Goal: Use online tool/utility: Utilize a website feature to perform a specific function

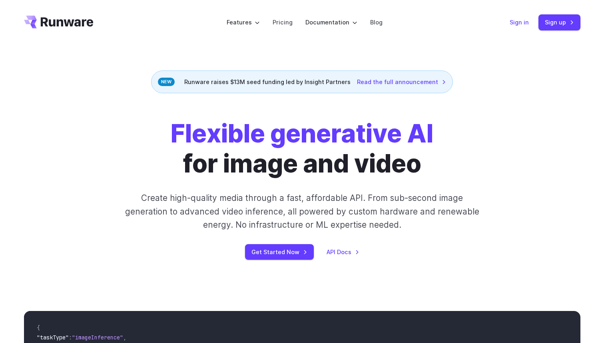
click at [521, 25] on link "Sign in" at bounding box center [519, 22] width 19 height 9
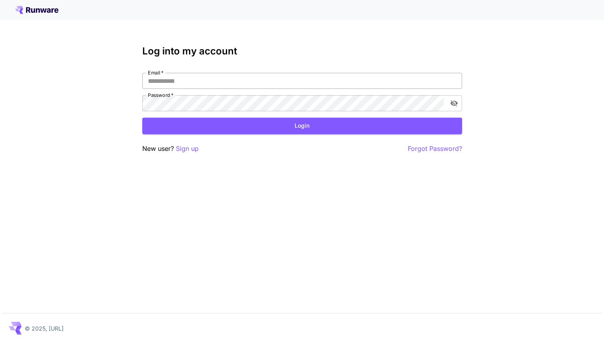
click at [216, 86] on input "Email   *" at bounding box center [302, 81] width 320 height 16
type input "**********"
click at [300, 120] on button "Login" at bounding box center [302, 126] width 320 height 16
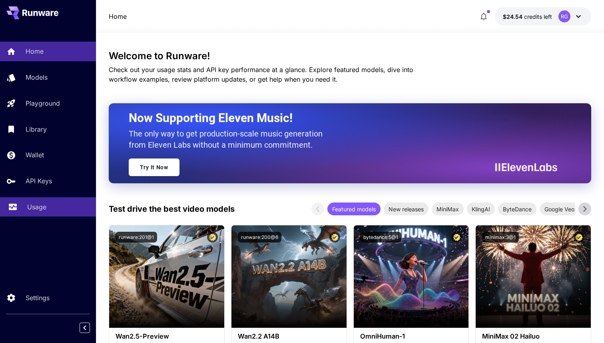
click at [36, 204] on p "Usage" at bounding box center [36, 207] width 19 height 10
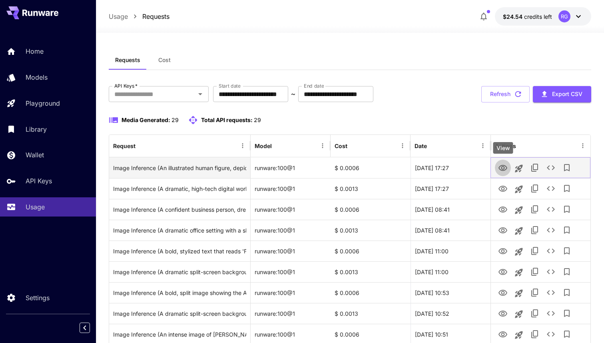
click at [500, 169] on icon "View" at bounding box center [503, 168] width 9 height 6
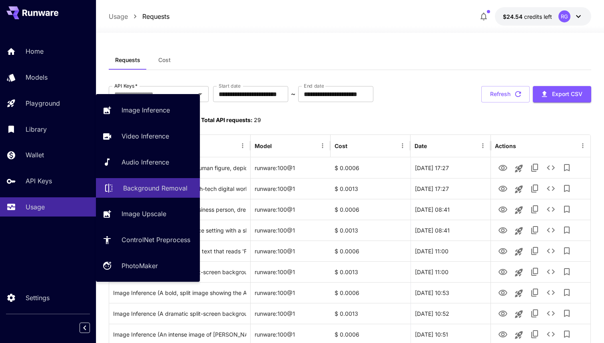
click at [142, 188] on p "Background Removal" at bounding box center [155, 188] width 64 height 10
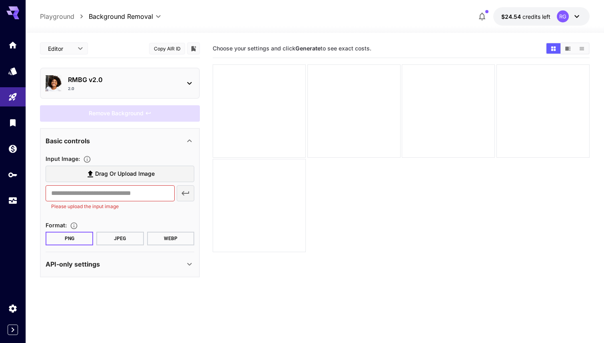
click at [124, 272] on div "API-only settings" at bounding box center [120, 263] width 149 height 19
click at [191, 86] on icon at bounding box center [190, 83] width 10 height 10
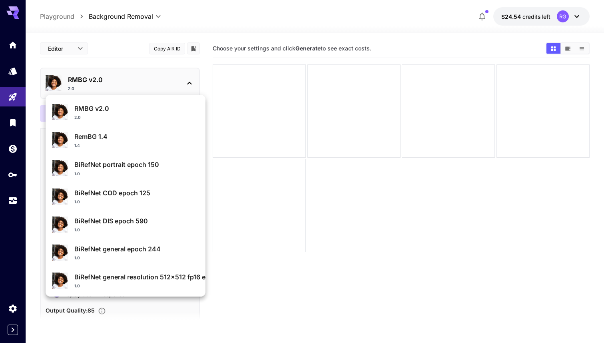
click at [194, 82] on div at bounding box center [302, 171] width 604 height 343
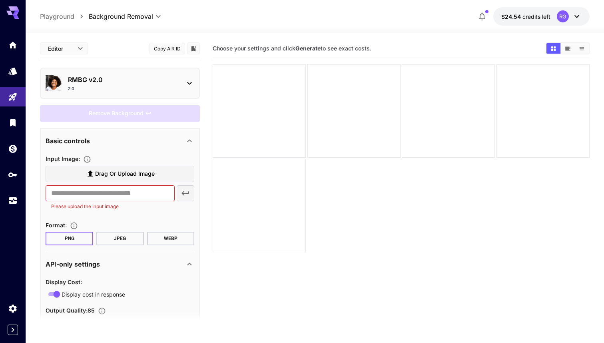
click at [133, 84] on p "RMBG v2.0" at bounding box center [123, 80] width 110 height 10
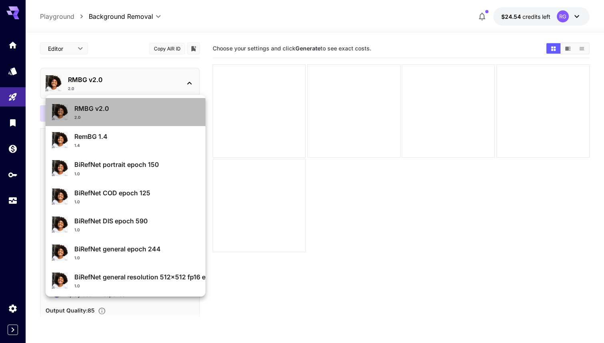
click at [184, 121] on div "RMBG v2.0 2.0" at bounding box center [125, 111] width 147 height 23
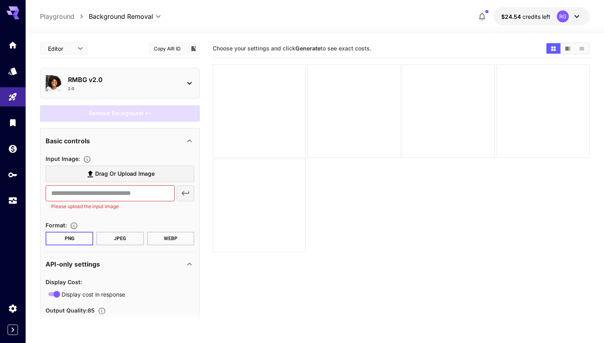
click at [96, 88] on div "2.0" at bounding box center [123, 89] width 110 height 6
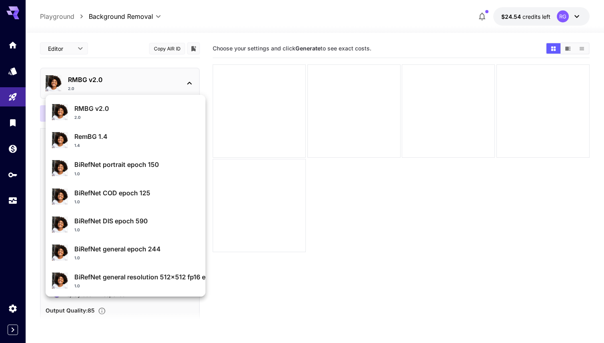
click at [8, 206] on div at bounding box center [302, 171] width 604 height 343
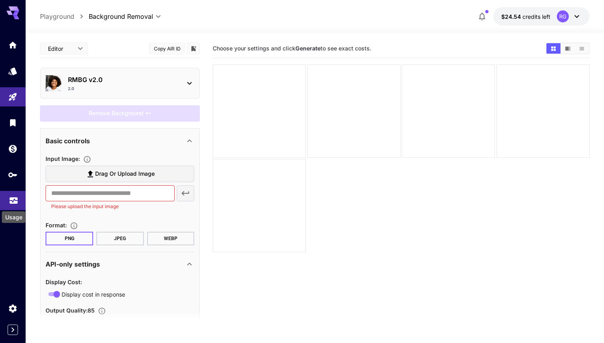
click at [13, 196] on icon "Usage" at bounding box center [14, 197] width 8 height 4
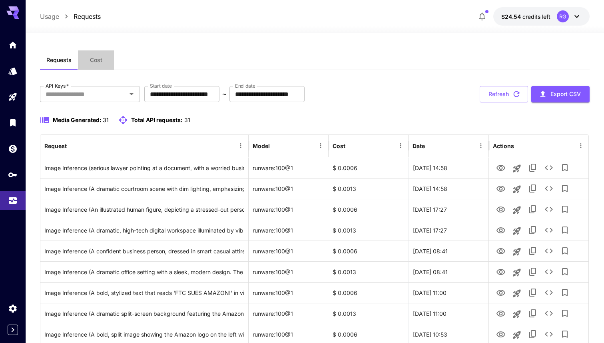
click at [96, 58] on span "Cost" at bounding box center [96, 59] width 12 height 7
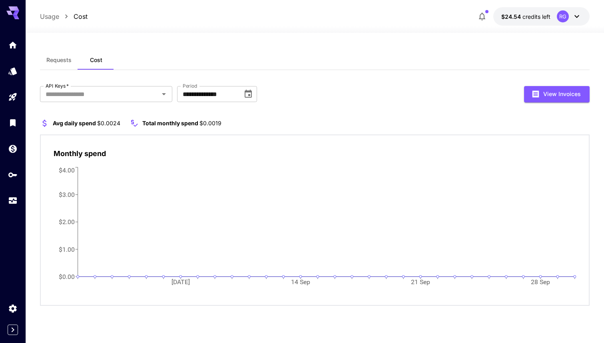
click at [61, 58] on span "Requests" at bounding box center [58, 59] width 25 height 7
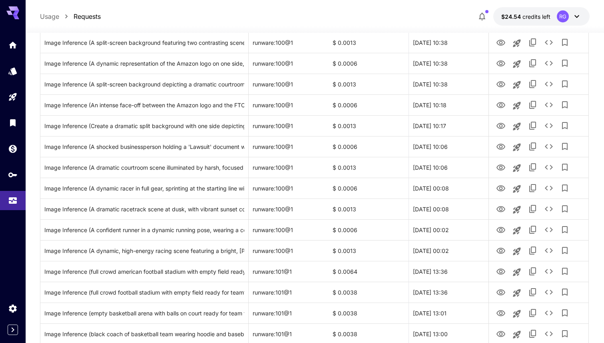
scroll to position [495, 0]
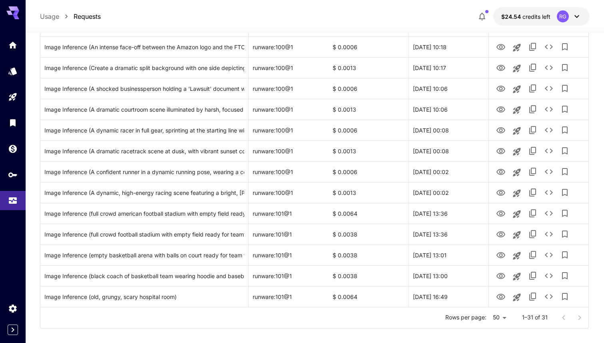
click at [582, 316] on div at bounding box center [572, 318] width 32 height 16
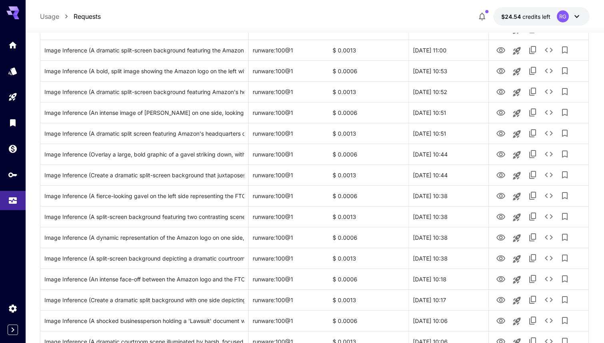
scroll to position [0, 0]
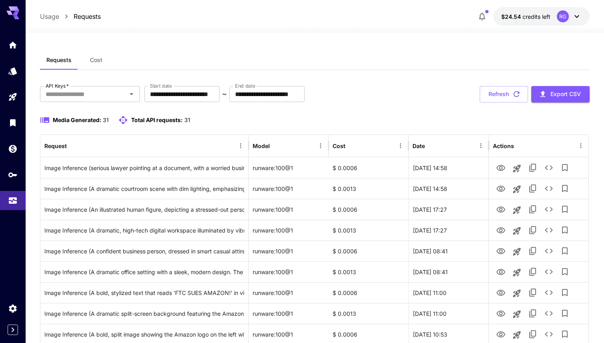
click at [57, 19] on p "Usage" at bounding box center [49, 17] width 19 height 10
click at [16, 75] on link at bounding box center [13, 71] width 26 height 20
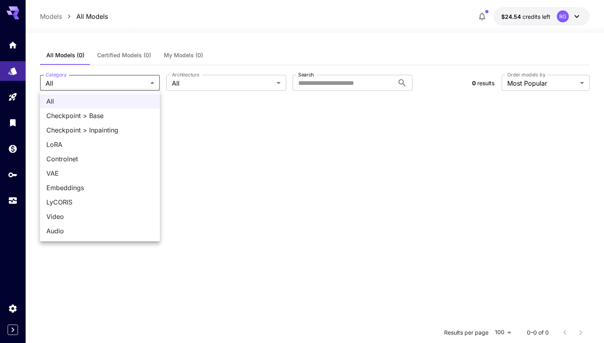
click at [127, 84] on body "**********" at bounding box center [302, 244] width 604 height 488
click at [220, 77] on div at bounding box center [302, 171] width 604 height 343
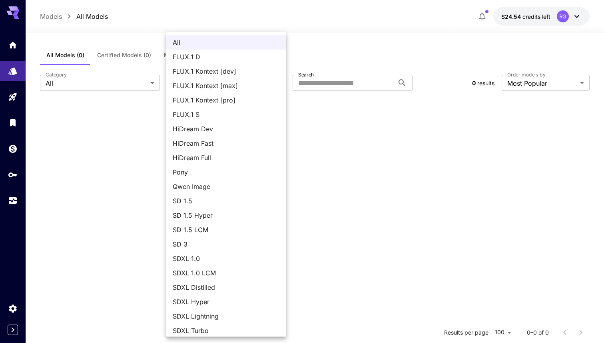
click at [214, 82] on body "**********" at bounding box center [302, 244] width 604 height 488
click at [347, 74] on div at bounding box center [302, 171] width 604 height 343
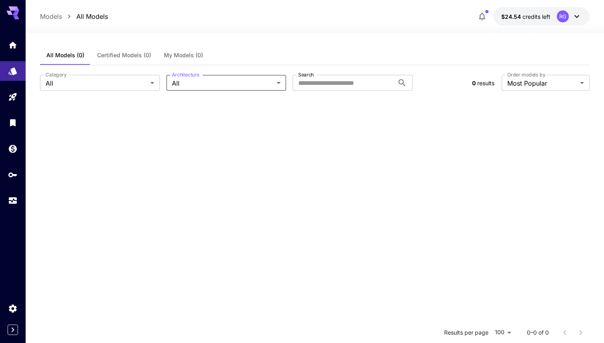
click at [341, 84] on input "Search" at bounding box center [344, 83] width 102 height 16
click at [336, 84] on input "Search" at bounding box center [344, 83] width 102 height 16
type input "*"
type input "****"
click at [402, 81] on icon at bounding box center [403, 83] width 10 height 10
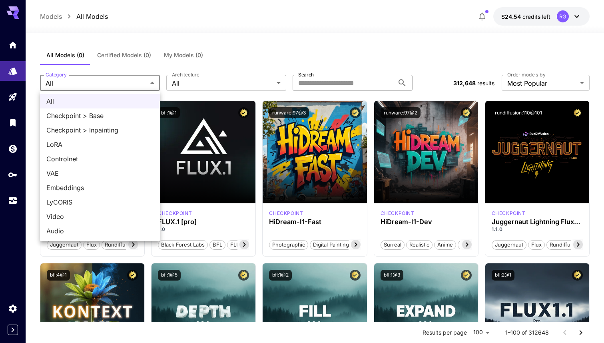
click at [10, 98] on div at bounding box center [302, 171] width 604 height 343
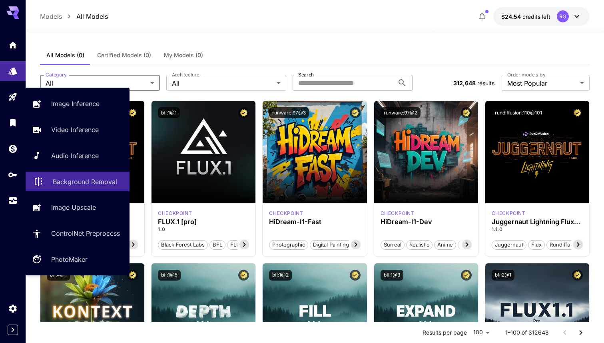
click at [75, 184] on p "Background Removal" at bounding box center [85, 182] width 64 height 10
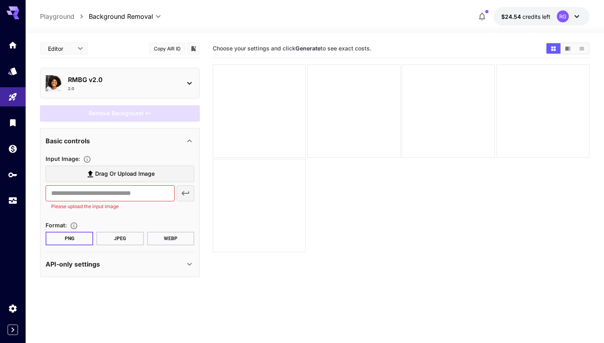
click at [143, 263] on div "API-only settings" at bounding box center [115, 264] width 139 height 10
click at [271, 130] on div at bounding box center [259, 110] width 93 height 93
click at [76, 44] on body "**********" at bounding box center [302, 203] width 604 height 406
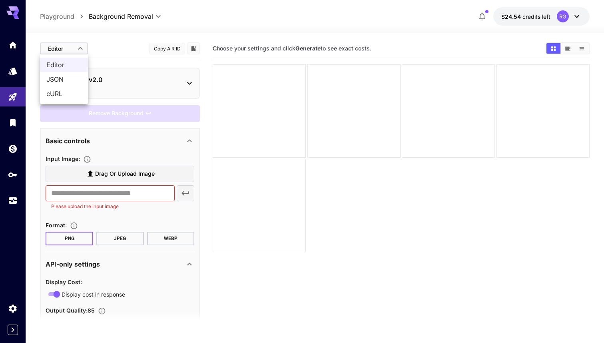
click at [70, 76] on span "JSON" at bounding box center [63, 79] width 35 height 10
type input "****"
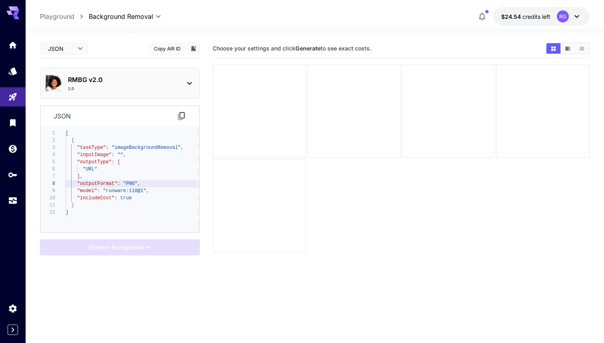
click at [116, 187] on div "[ { "taskType" : "imageBackgroundRemoval" , "inputImage" : "" , "outputType" : …" at bounding box center [133, 179] width 134 height 98
type textarea "**********"
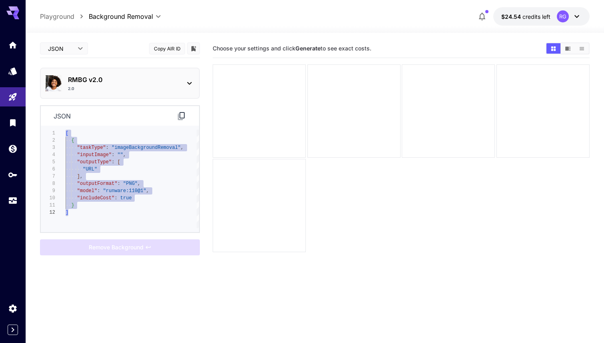
scroll to position [0, 0]
